Goal: Task Accomplishment & Management: Use online tool/utility

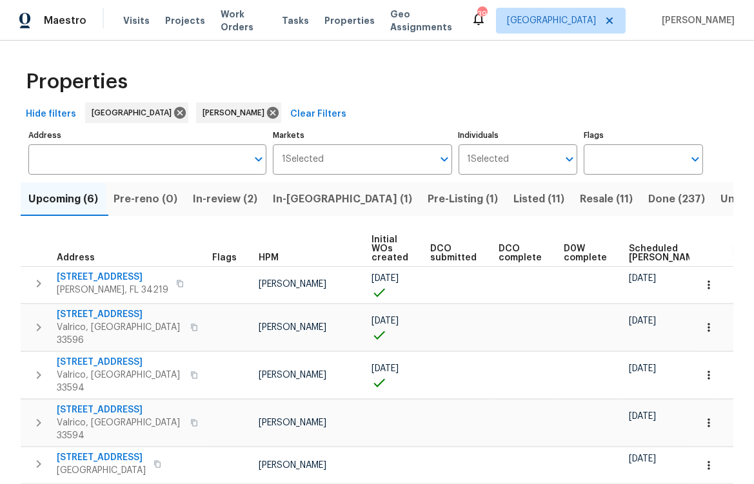
click at [428, 198] on span "Pre-Listing (1)" at bounding box center [463, 199] width 70 height 18
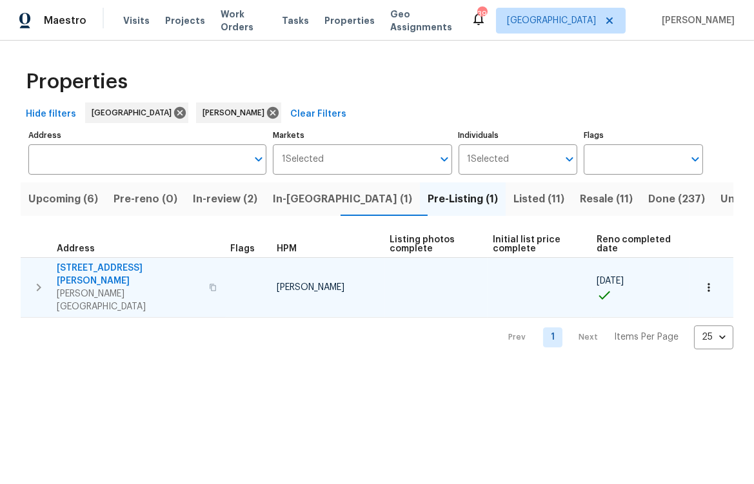
click at [86, 269] on span "[STREET_ADDRESS][PERSON_NAME]" at bounding box center [129, 275] width 144 height 26
click at [115, 268] on span "[STREET_ADDRESS][PERSON_NAME]" at bounding box center [129, 275] width 144 height 26
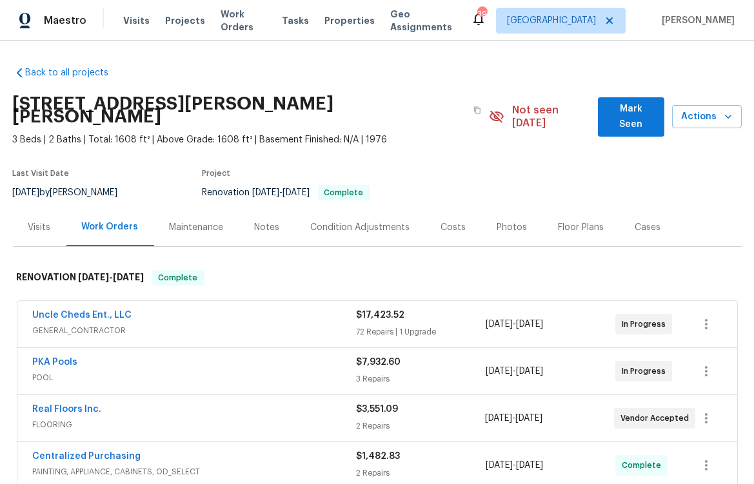
click at [497, 221] on div "Photos" at bounding box center [512, 227] width 30 height 13
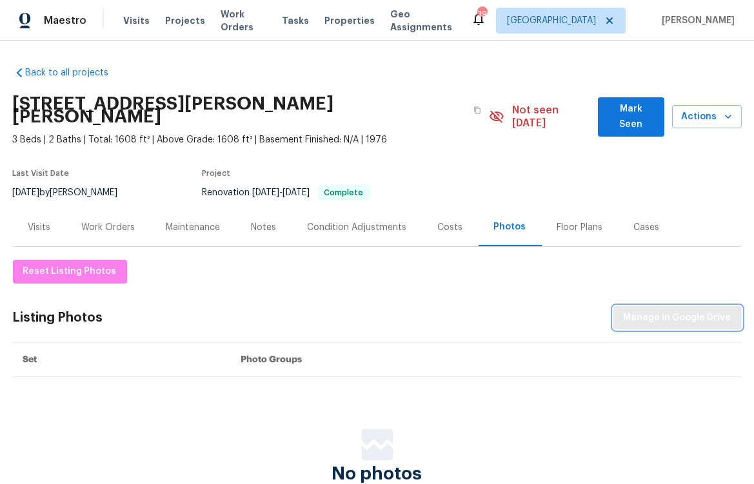
click at [669, 310] on span "Manage in Google Drive" at bounding box center [678, 318] width 108 height 16
click at [126, 221] on div "Work Orders" at bounding box center [109, 227] width 54 height 13
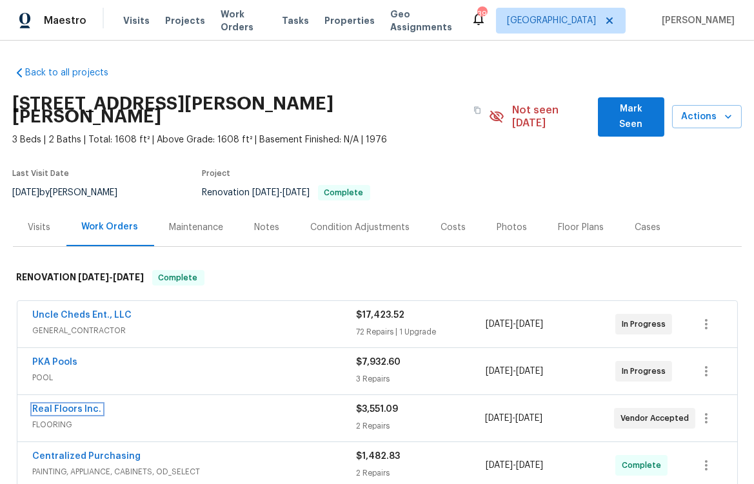
click at [55, 405] on link "Real Floors Inc." at bounding box center [67, 409] width 69 height 9
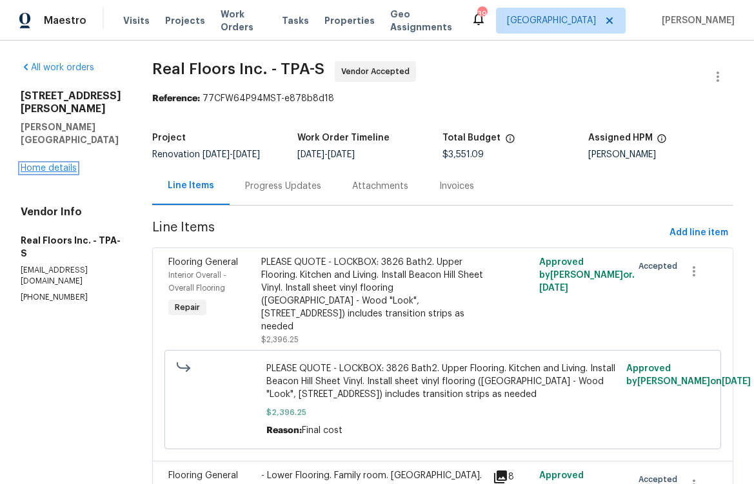
click at [50, 164] on link "Home details" at bounding box center [49, 168] width 56 height 9
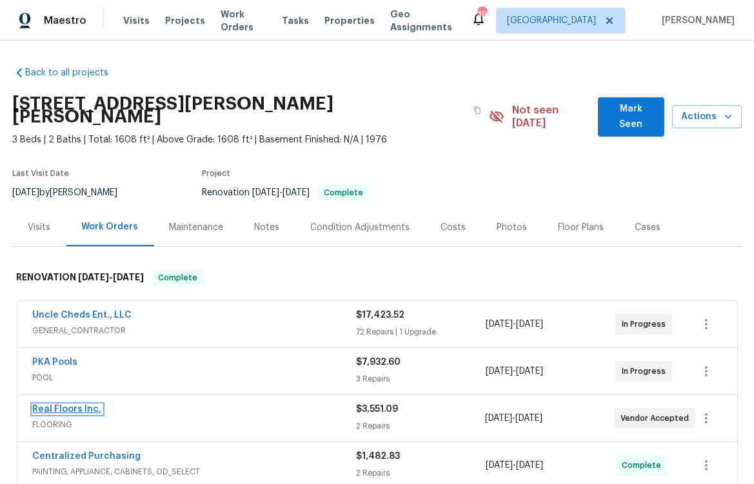
click at [73, 405] on link "Real Floors Inc." at bounding box center [67, 409] width 69 height 9
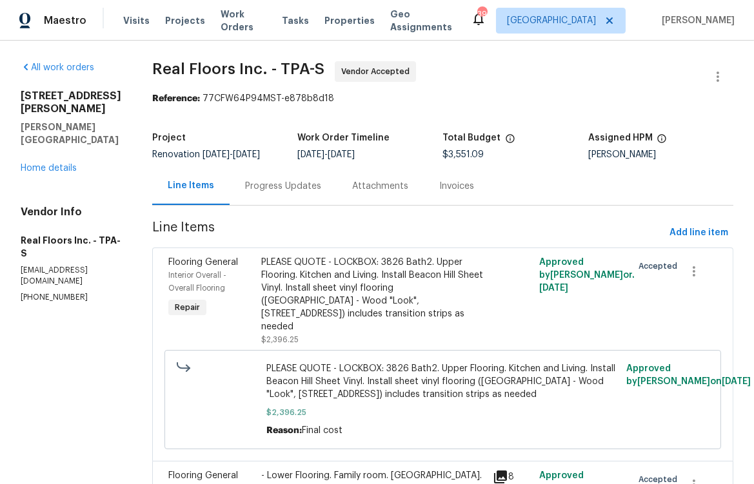
click at [392, 302] on div "PLEASE QUOTE - LOCKBOX: 3826 Bath2. Upper Flooring. Kitchen and Living. Install…" at bounding box center [373, 294] width 224 height 77
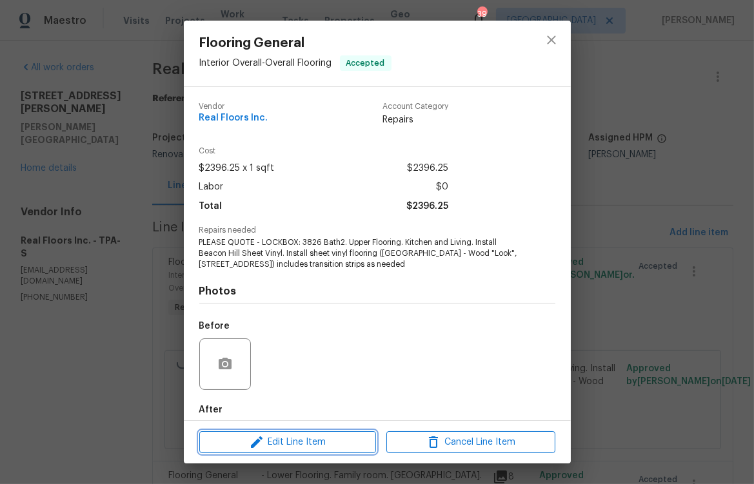
click at [263, 448] on icon "button" at bounding box center [256, 442] width 15 height 15
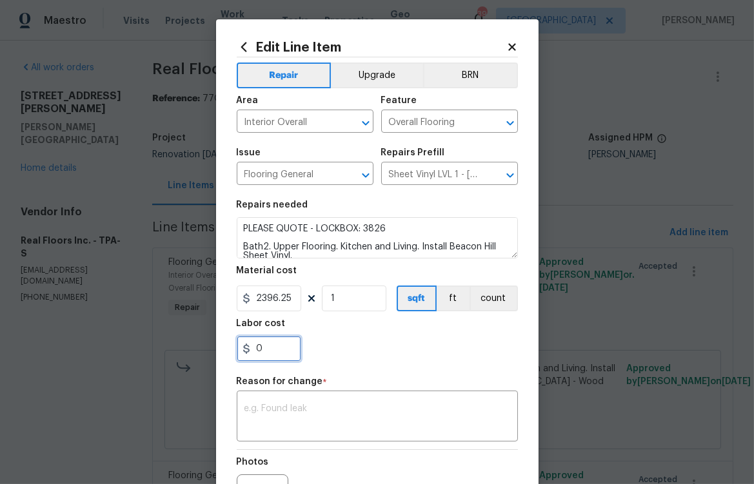
drag, startPoint x: 247, startPoint y: 354, endPoint x: 260, endPoint y: 355, distance: 12.9
click at [246, 354] on div "0" at bounding box center [269, 349] width 65 height 26
drag, startPoint x: 266, startPoint y: 352, endPoint x: 234, endPoint y: 353, distance: 32.3
click at [245, 356] on input "0" at bounding box center [269, 349] width 65 height 26
type input "180"
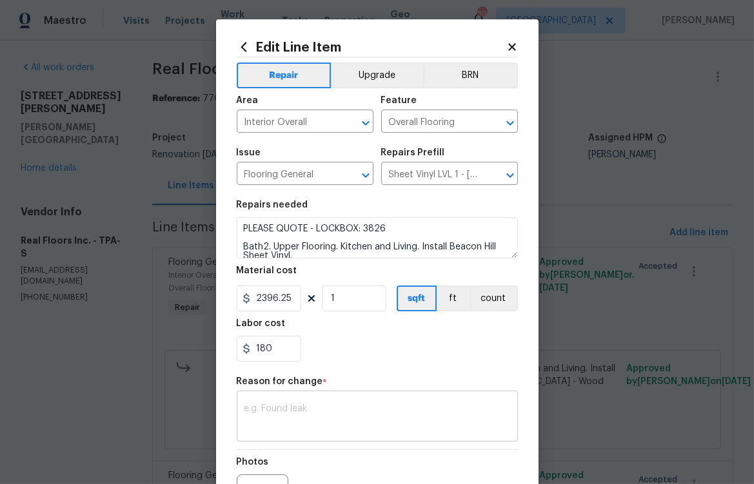
click at [255, 410] on textarea at bounding box center [377, 417] width 266 height 27
type textarea "a"
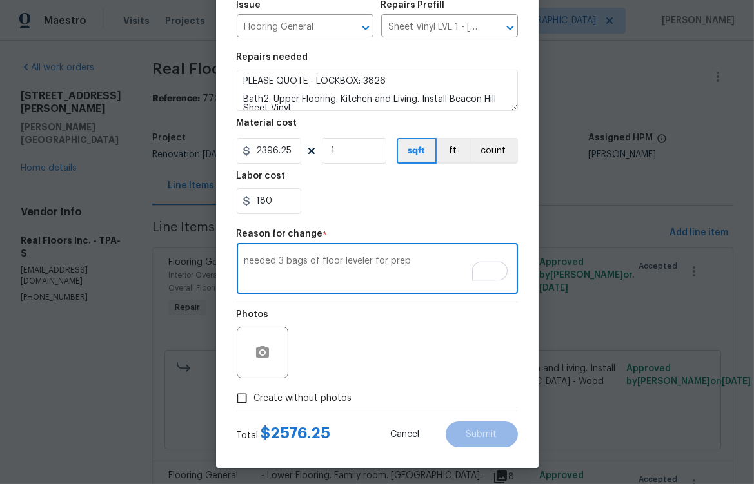
scroll to position [152, 0]
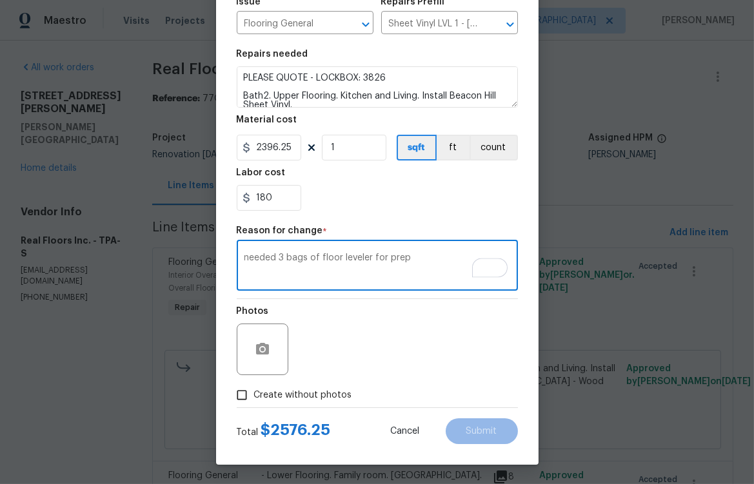
type textarea "needed 3 bags of floor leveler for prep"
click at [323, 399] on span "Create without photos" at bounding box center [303, 396] width 98 height 14
click at [254, 399] on input "Create without photos" at bounding box center [242, 395] width 25 height 25
checkbox input "true"
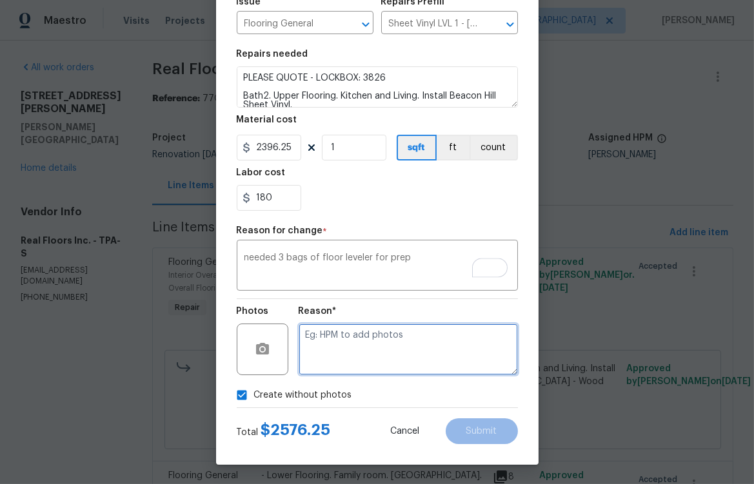
click at [357, 341] on textarea at bounding box center [408, 350] width 219 height 52
type textarea "n"
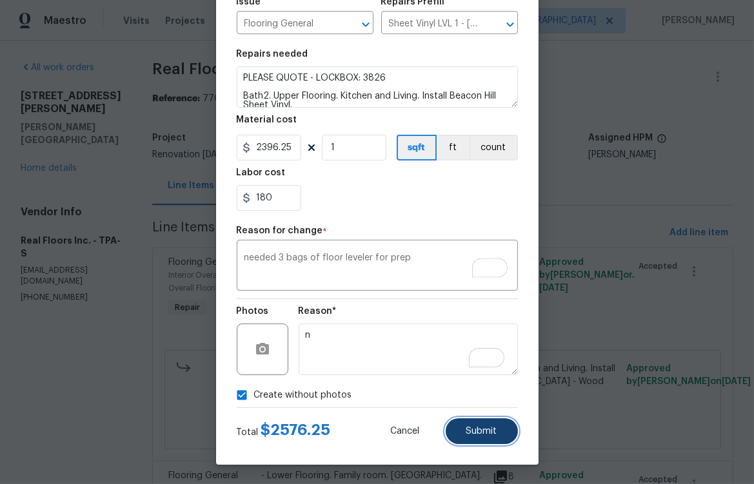
click at [477, 427] on span "Submit" at bounding box center [481, 432] width 31 height 10
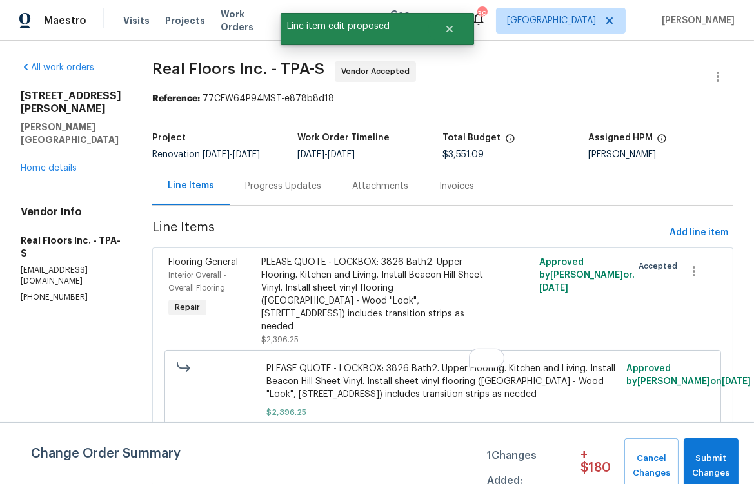
scroll to position [0, 0]
click at [715, 449] on button "Submit Changes" at bounding box center [711, 466] width 55 height 55
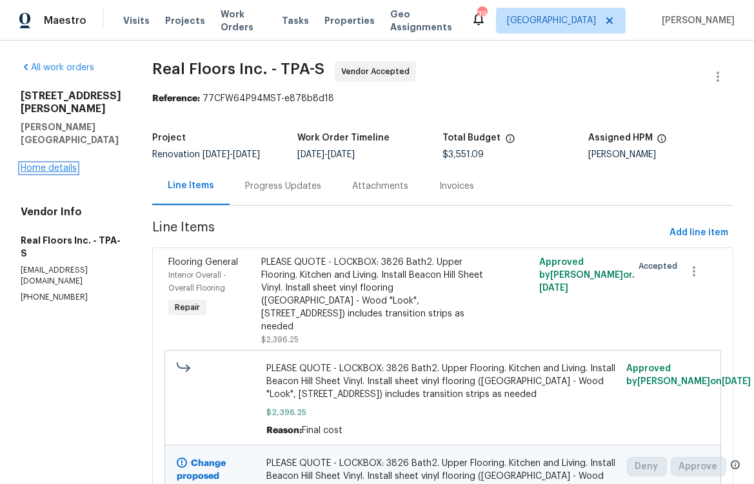
click at [34, 164] on link "Home details" at bounding box center [49, 168] width 56 height 9
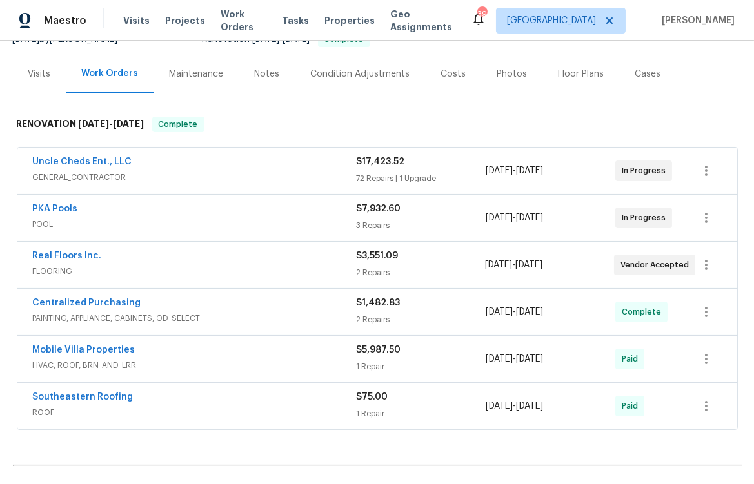
scroll to position [134, 0]
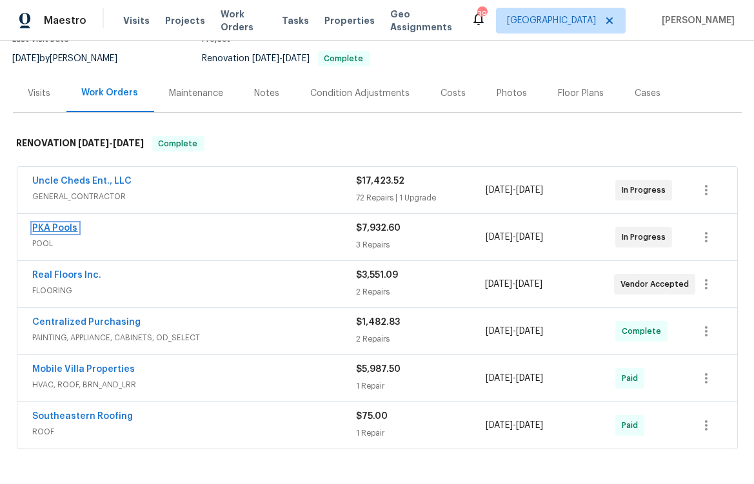
click at [54, 224] on link "PKA Pools" at bounding box center [55, 228] width 45 height 9
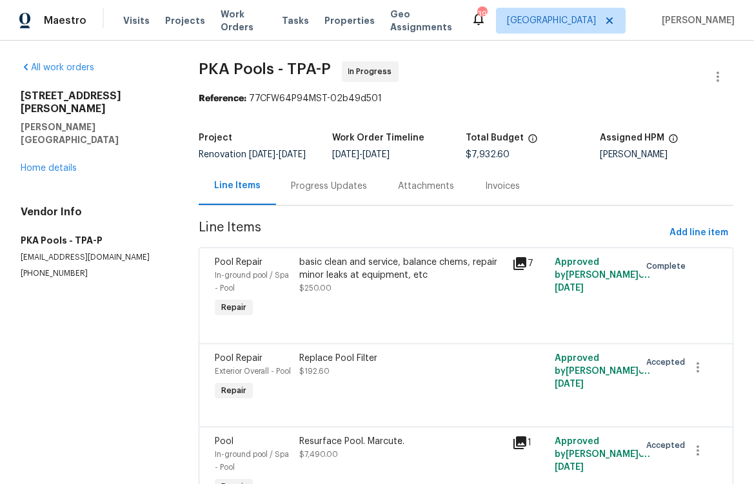
click at [329, 193] on div "Progress Updates" at bounding box center [330, 186] width 76 height 13
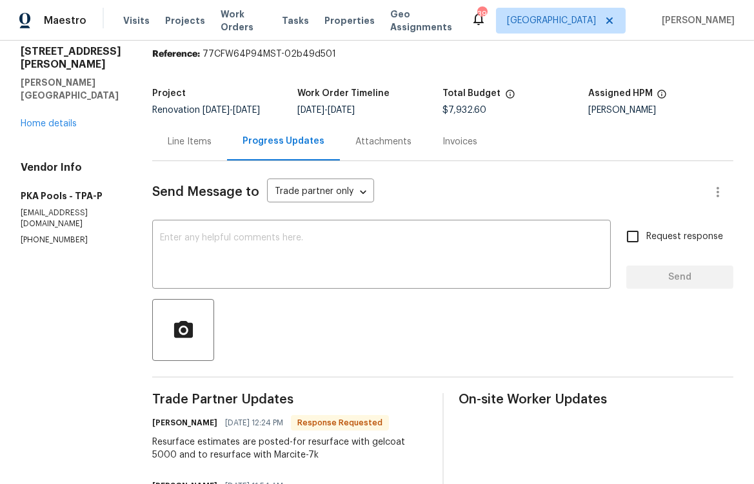
scroll to position [148, 0]
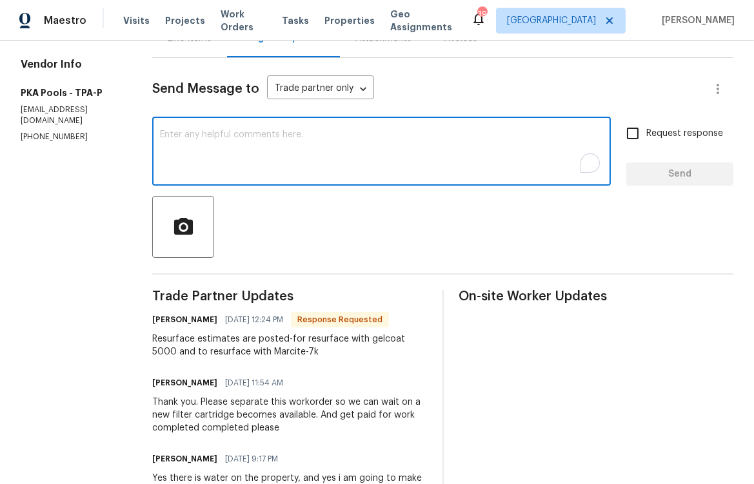
click at [322, 156] on textarea "To enrich screen reader interactions, please activate Accessibility in Grammarl…" at bounding box center [381, 152] width 443 height 45
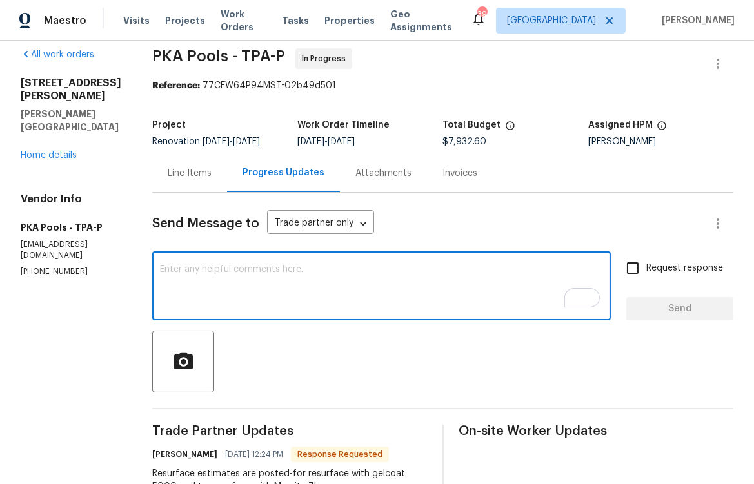
scroll to position [0, 0]
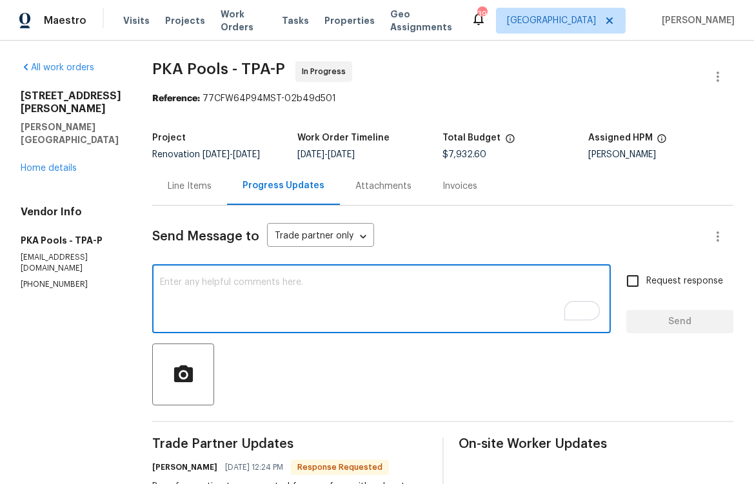
click at [200, 192] on div "Line Items" at bounding box center [190, 186] width 44 height 13
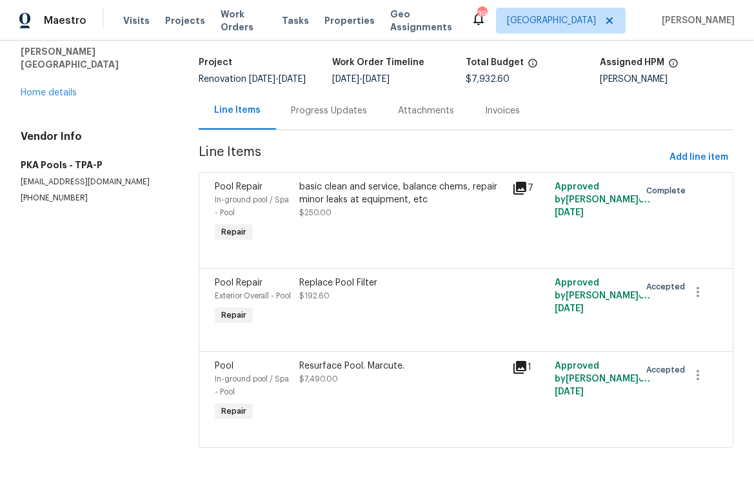
scroll to position [109, 0]
click at [379, 386] on div "Resurface Pool. Marcute. $7,490.00" at bounding box center [401, 392] width 213 height 72
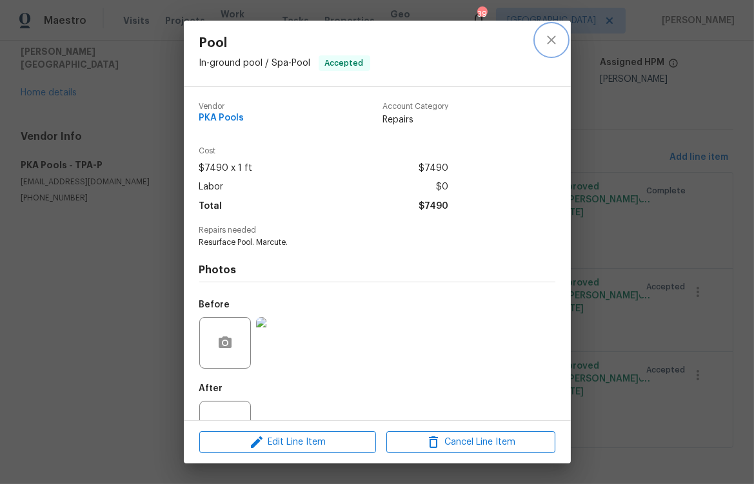
click at [557, 39] on icon "close" at bounding box center [551, 39] width 15 height 15
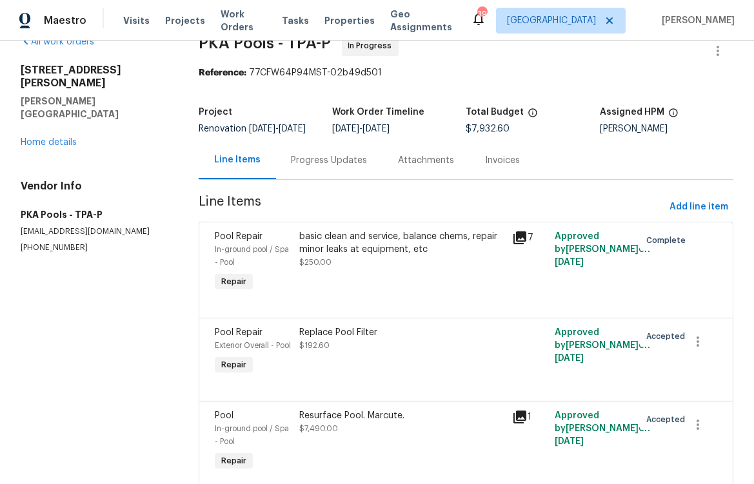
scroll to position [0, 0]
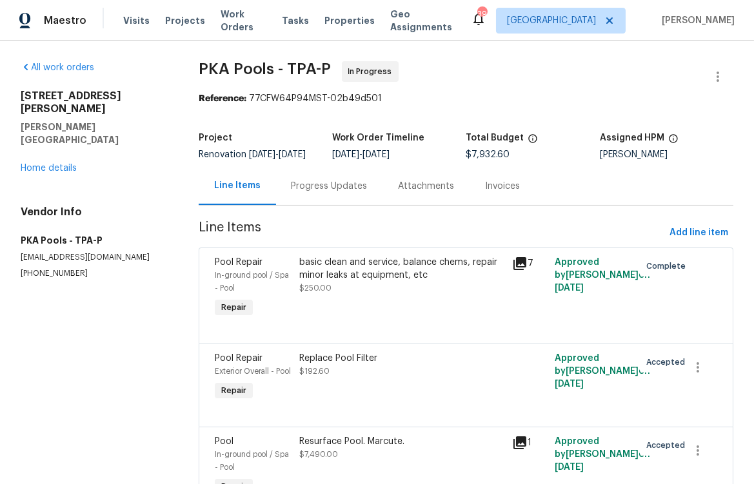
click at [292, 193] on div "Progress Updates" at bounding box center [330, 186] width 76 height 13
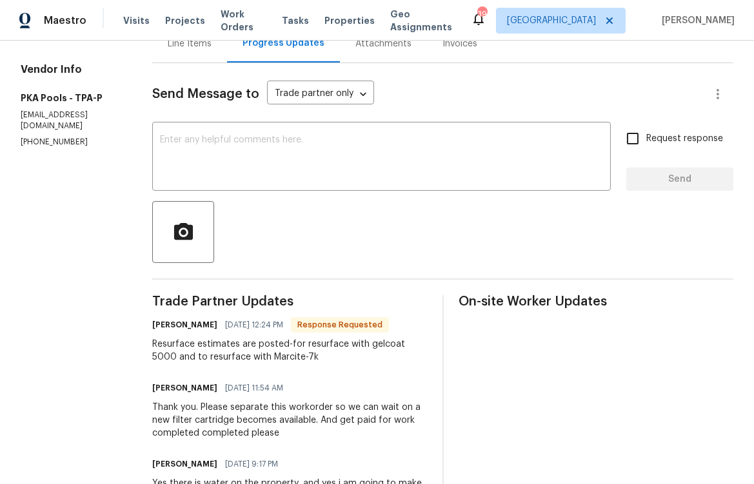
scroll to position [144, 0]
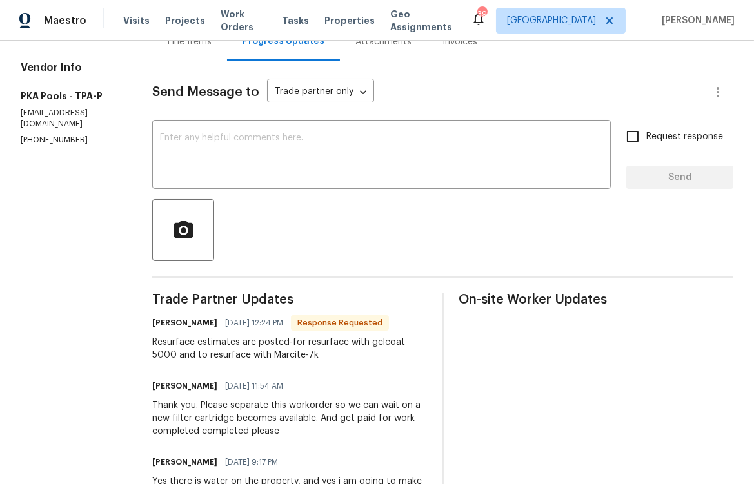
click at [184, 42] on div "Line Items" at bounding box center [190, 41] width 44 height 13
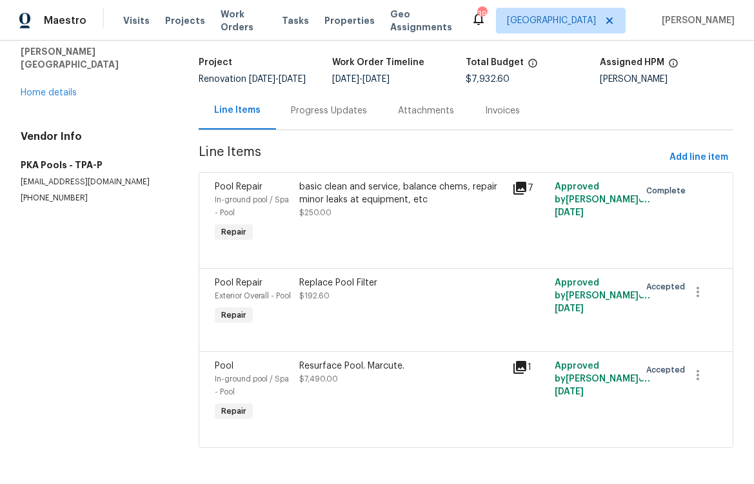
click at [299, 104] on div "Progress Updates" at bounding box center [330, 110] width 76 height 13
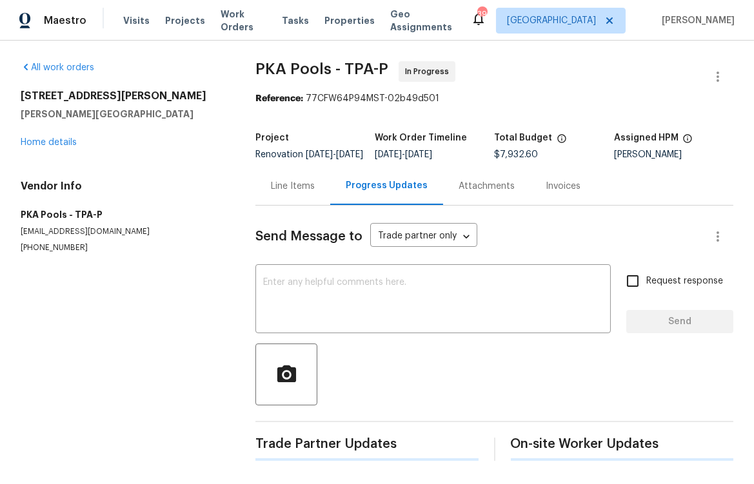
scroll to position [144, 0]
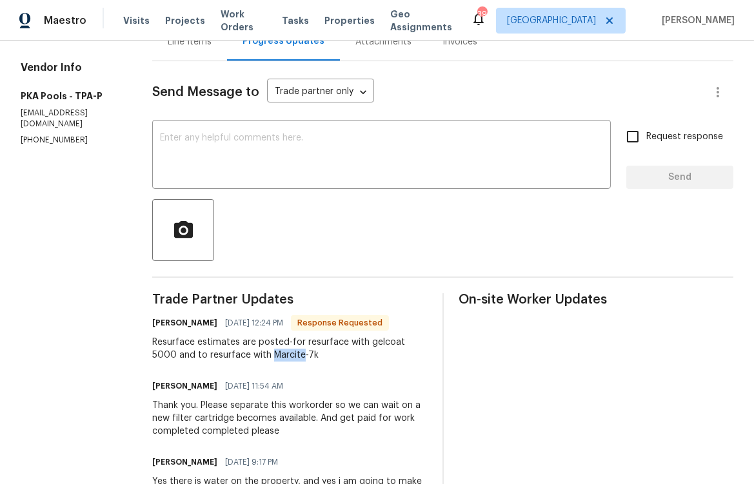
drag, startPoint x: 241, startPoint y: 354, endPoint x: 268, endPoint y: 356, distance: 27.8
click at [268, 356] on div "Resurface estimates are posted-for resurface with gelcoat 5000 and to resurface…" at bounding box center [289, 349] width 275 height 26
copy div "Marcite"
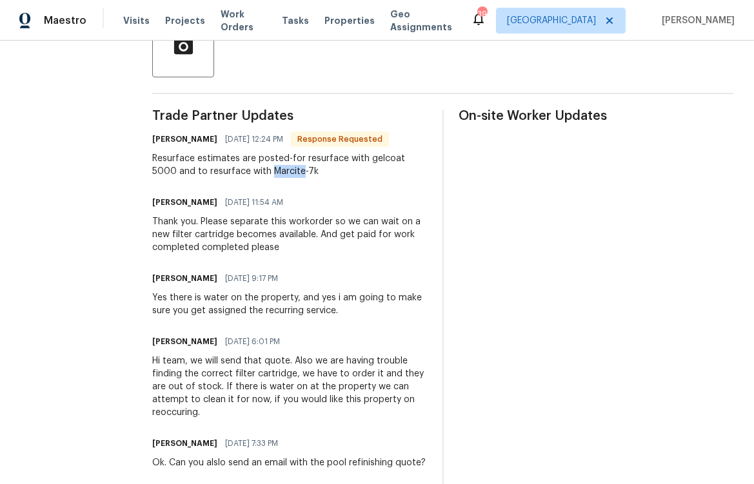
scroll to position [0, 0]
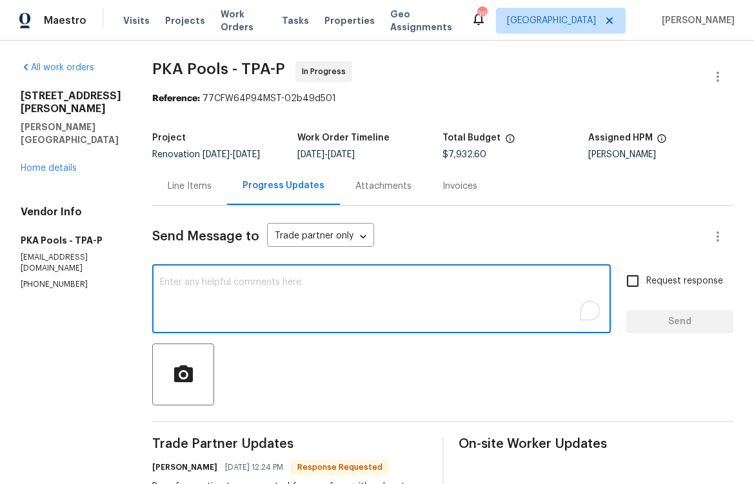
click at [273, 303] on textarea "To enrich screen reader interactions, please activate Accessibility in Grammarl…" at bounding box center [381, 300] width 443 height 45
paste textarea "Marcite"
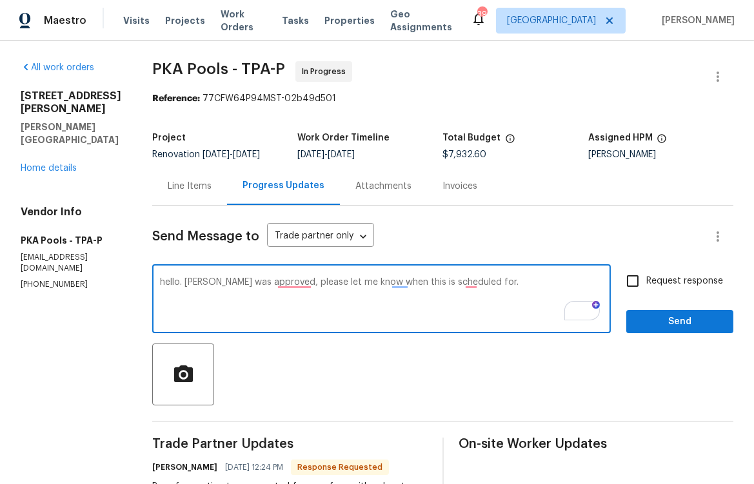
type textarea "hello. Marcite was approved, please let me know when this is scheduled for."
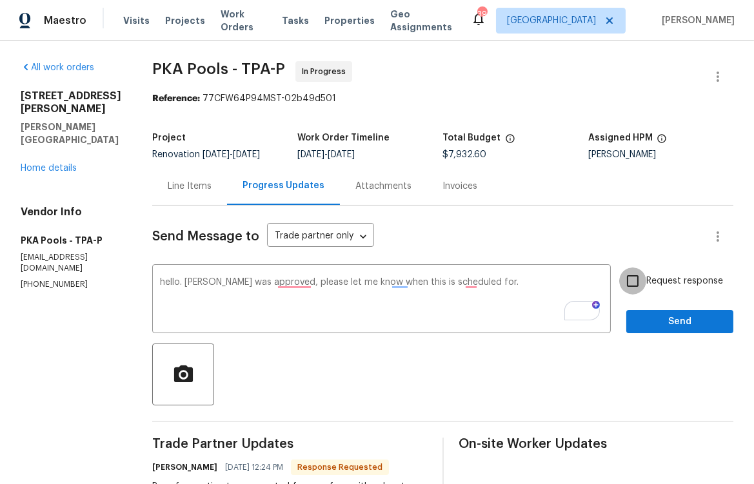
click at [630, 287] on input "Request response" at bounding box center [632, 281] width 27 height 27
checkbox input "true"
click at [642, 331] on button "Send" at bounding box center [679, 322] width 107 height 24
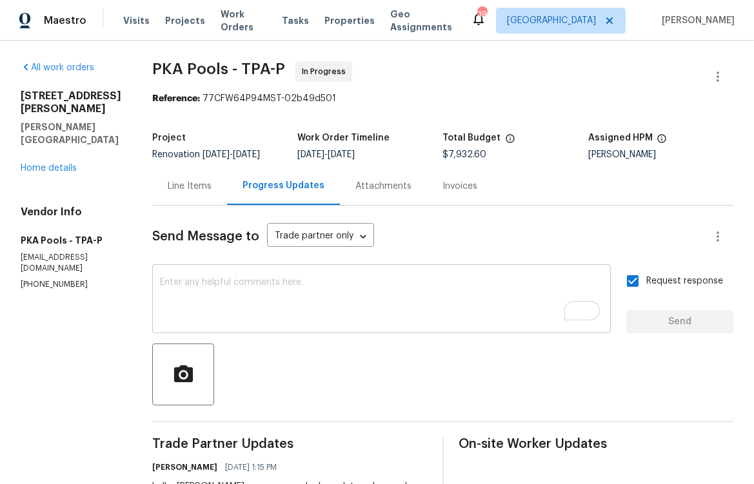
click at [333, 291] on textarea "To enrich screen reader interactions, please activate Accessibility in Grammarl…" at bounding box center [381, 300] width 443 height 45
click at [169, 181] on div "Line Items" at bounding box center [190, 186] width 44 height 13
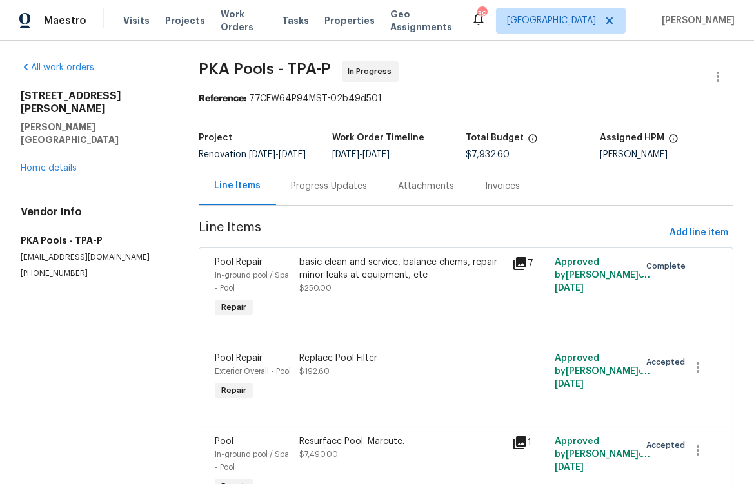
click at [65, 152] on div "All work orders 1109 Bryan Rd Brandon, FL 33511 Home details Vendor Info PKA Po…" at bounding box center [94, 170] width 147 height 218
click at [66, 164] on link "Home details" at bounding box center [49, 168] width 56 height 9
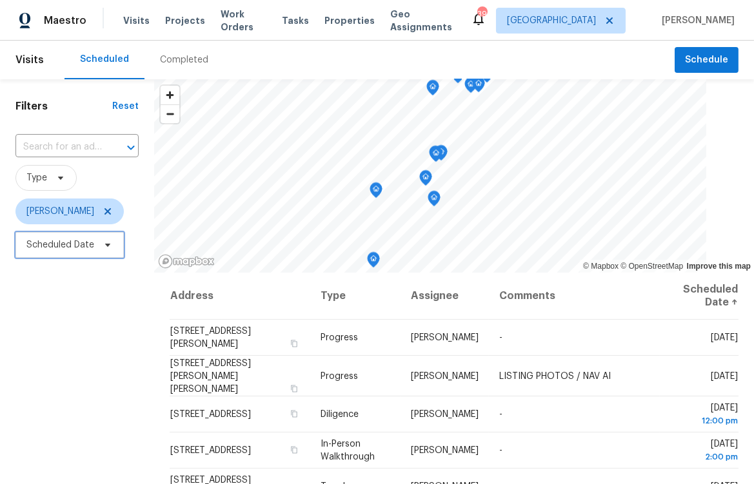
click at [65, 250] on span "Scheduled Date" at bounding box center [60, 245] width 68 height 13
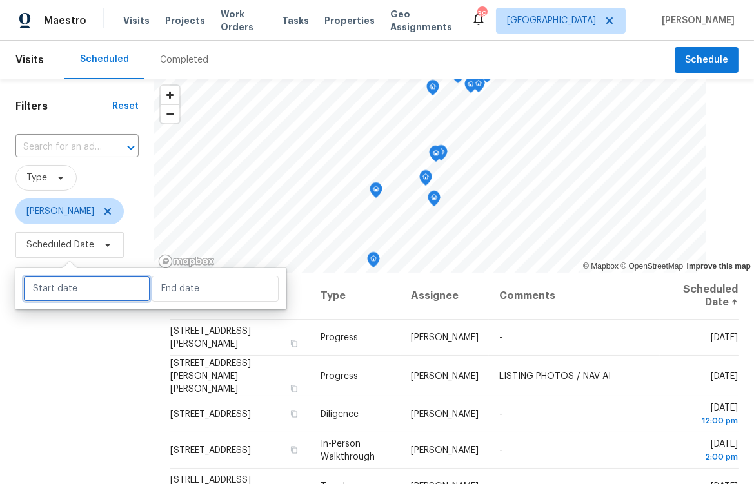
click at [70, 288] on input "text" at bounding box center [86, 289] width 127 height 26
select select "9"
select select "2025"
select select "10"
select select "2025"
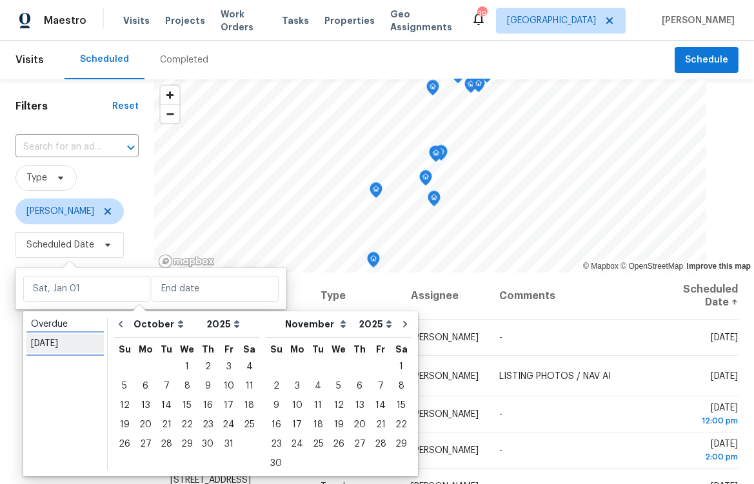
click at [57, 340] on div "Today" at bounding box center [65, 343] width 68 height 13
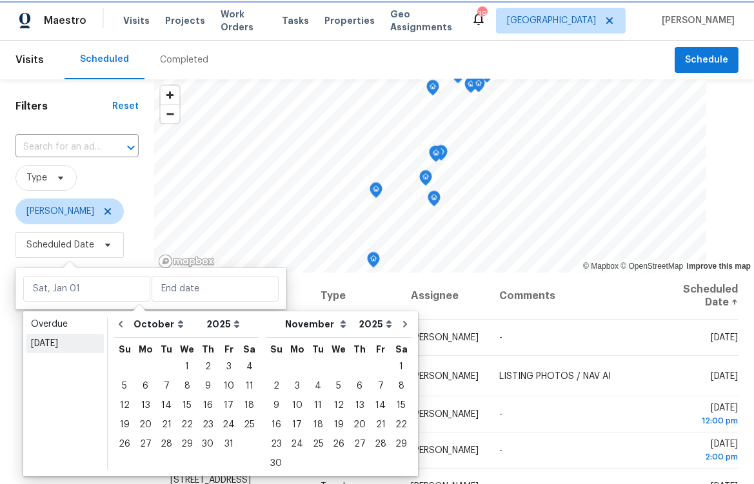
type input "Mon, Oct 13"
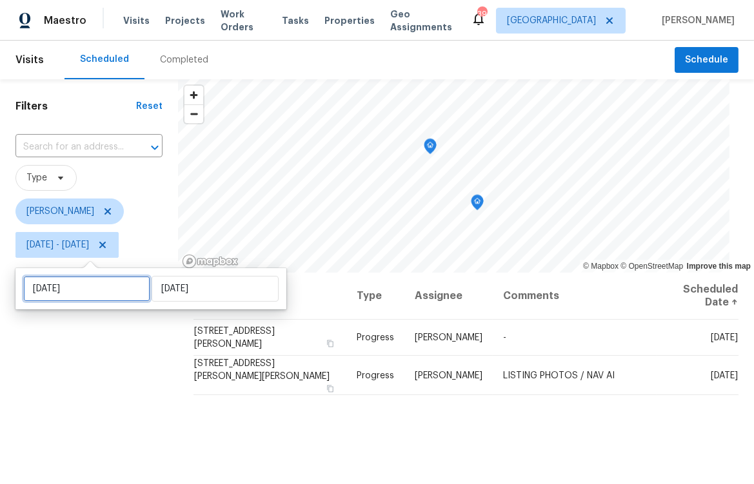
click at [84, 292] on input "Mon, Oct 13" at bounding box center [86, 289] width 127 height 26
select select "9"
select select "2025"
select select "10"
select select "2025"
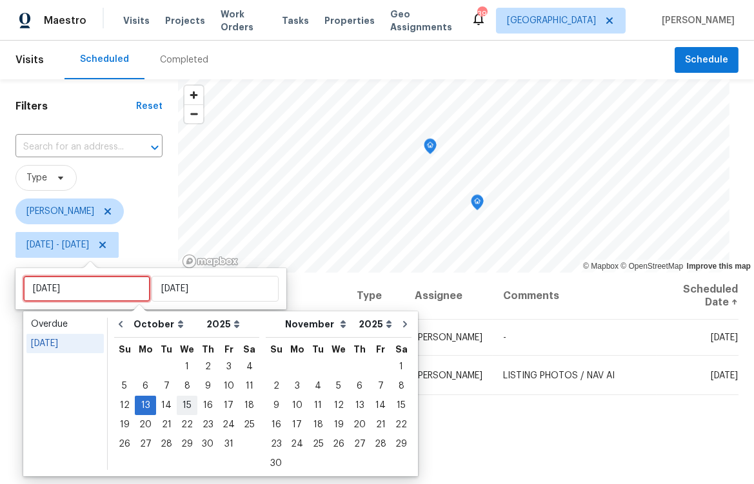
type input "Wed, Oct 15"
click at [188, 405] on div "15" at bounding box center [187, 406] width 21 height 18
type input "Wed, Oct 15"
type input "Mon, Oct 13"
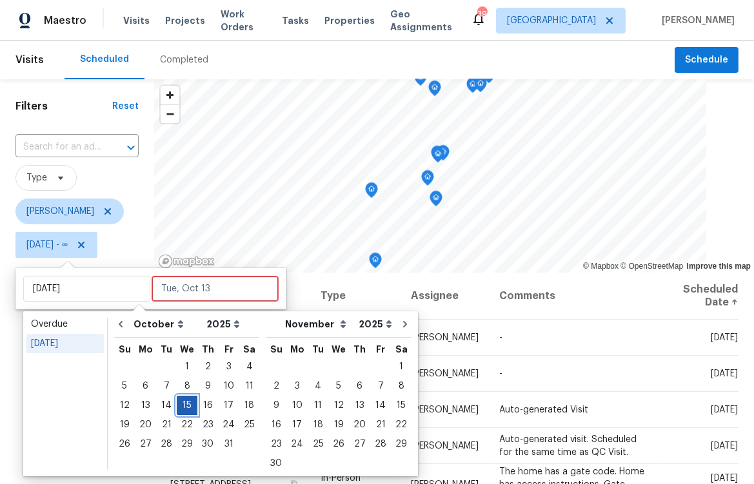
click at [188, 405] on div "15" at bounding box center [187, 406] width 21 height 18
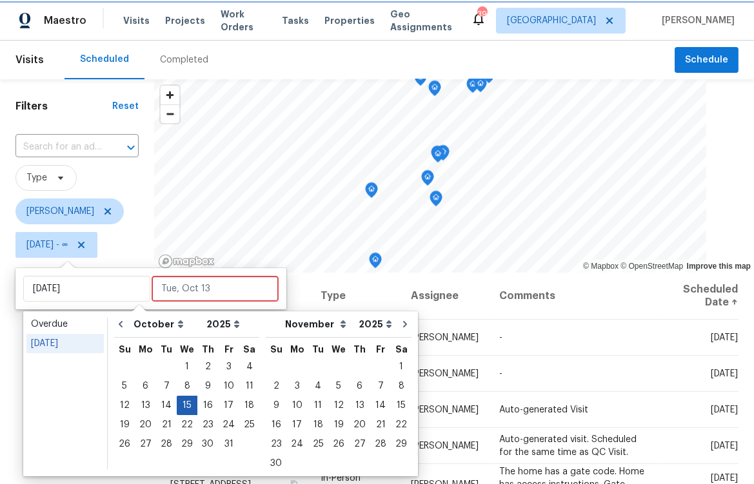
type input "Wed, Oct 15"
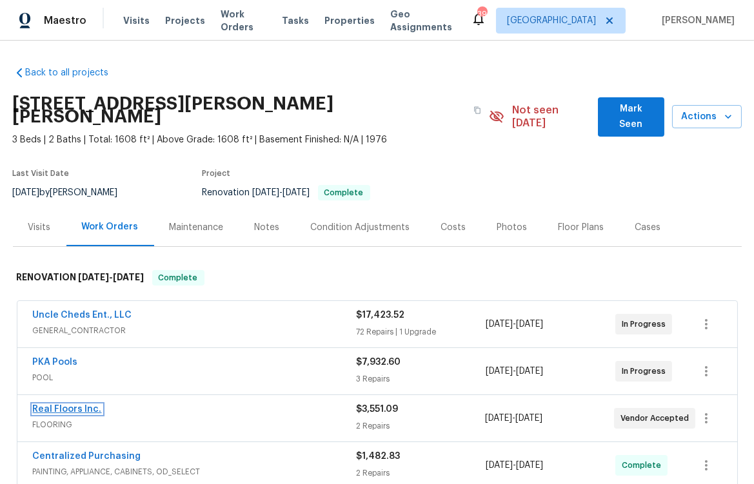
click at [55, 405] on link "Real Floors Inc." at bounding box center [67, 409] width 69 height 9
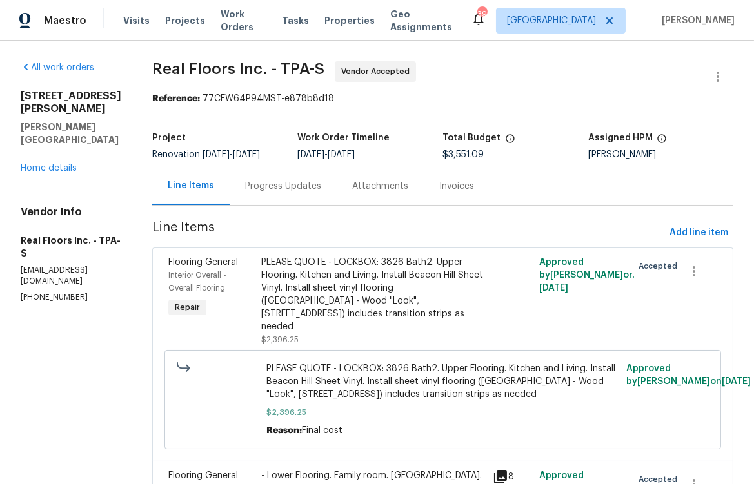
click at [352, 304] on div "PLEASE QUOTE - LOCKBOX: 3826 Bath2. Upper Flooring. Kitchen and Living. Install…" at bounding box center [373, 294] width 224 height 77
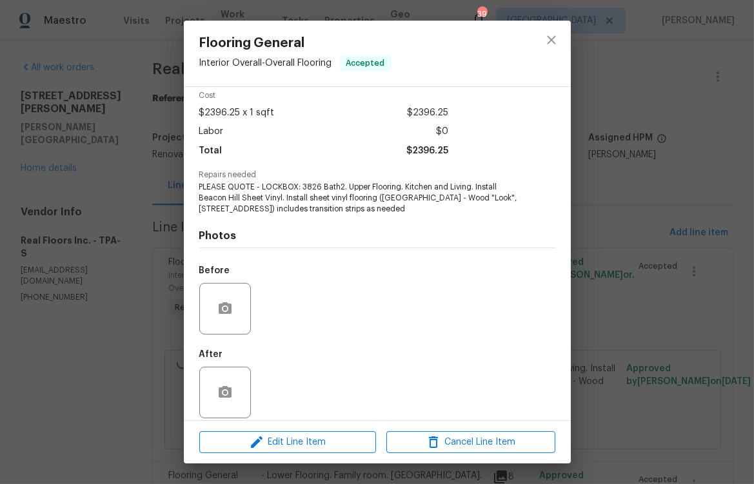
scroll to position [66, 0]
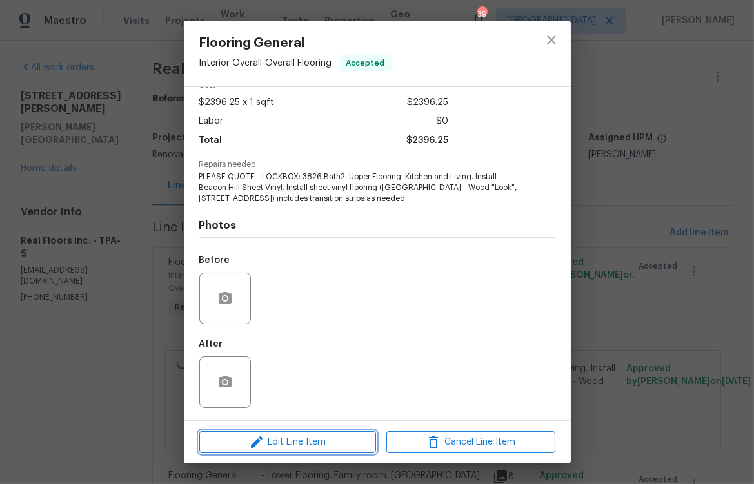
click at [299, 433] on button "Edit Line Item" at bounding box center [287, 443] width 177 height 23
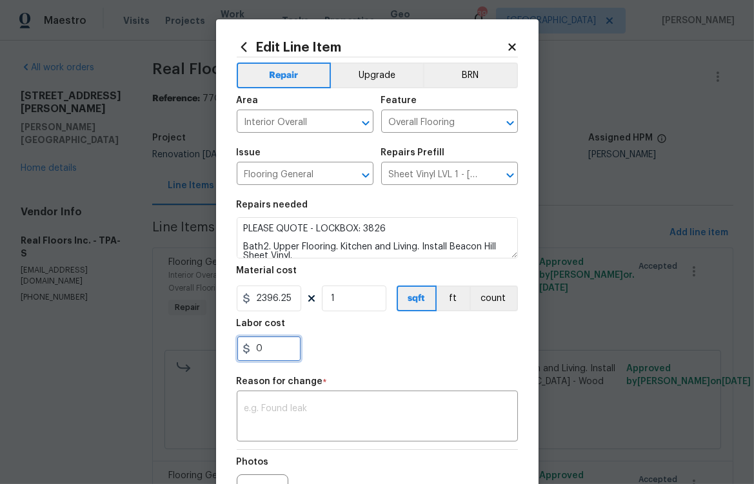
drag, startPoint x: 262, startPoint y: 346, endPoint x: 184, endPoint y: 350, distance: 77.5
click at [207, 350] on div "Edit Line Item Repair Upgrade BRN Area Interior Overall ​ Feature Overall Floor…" at bounding box center [377, 242] width 754 height 484
